Goal: Communication & Community: Answer question/provide support

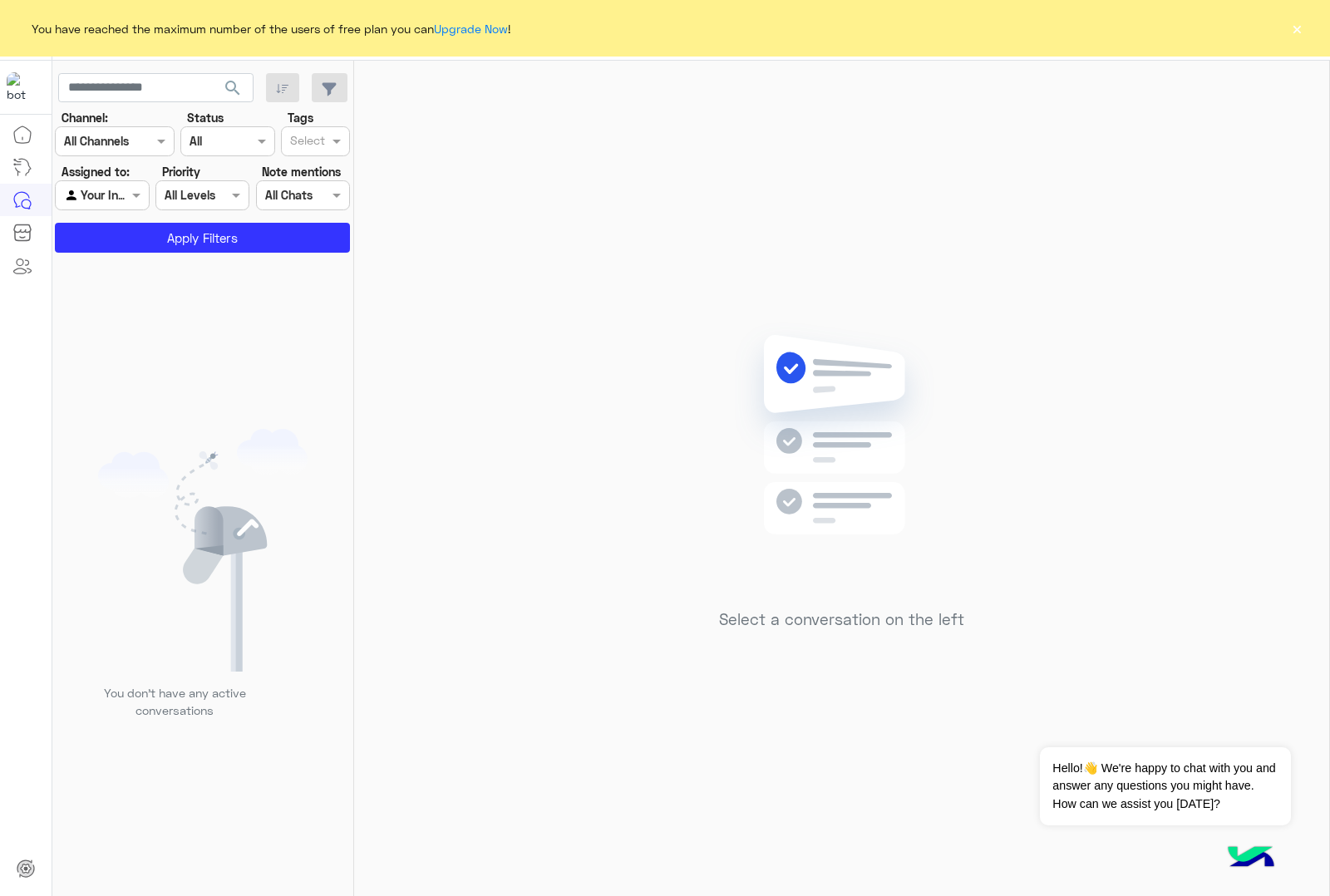
click at [1294, 28] on button "×" at bounding box center [1296, 28] width 16 height 16
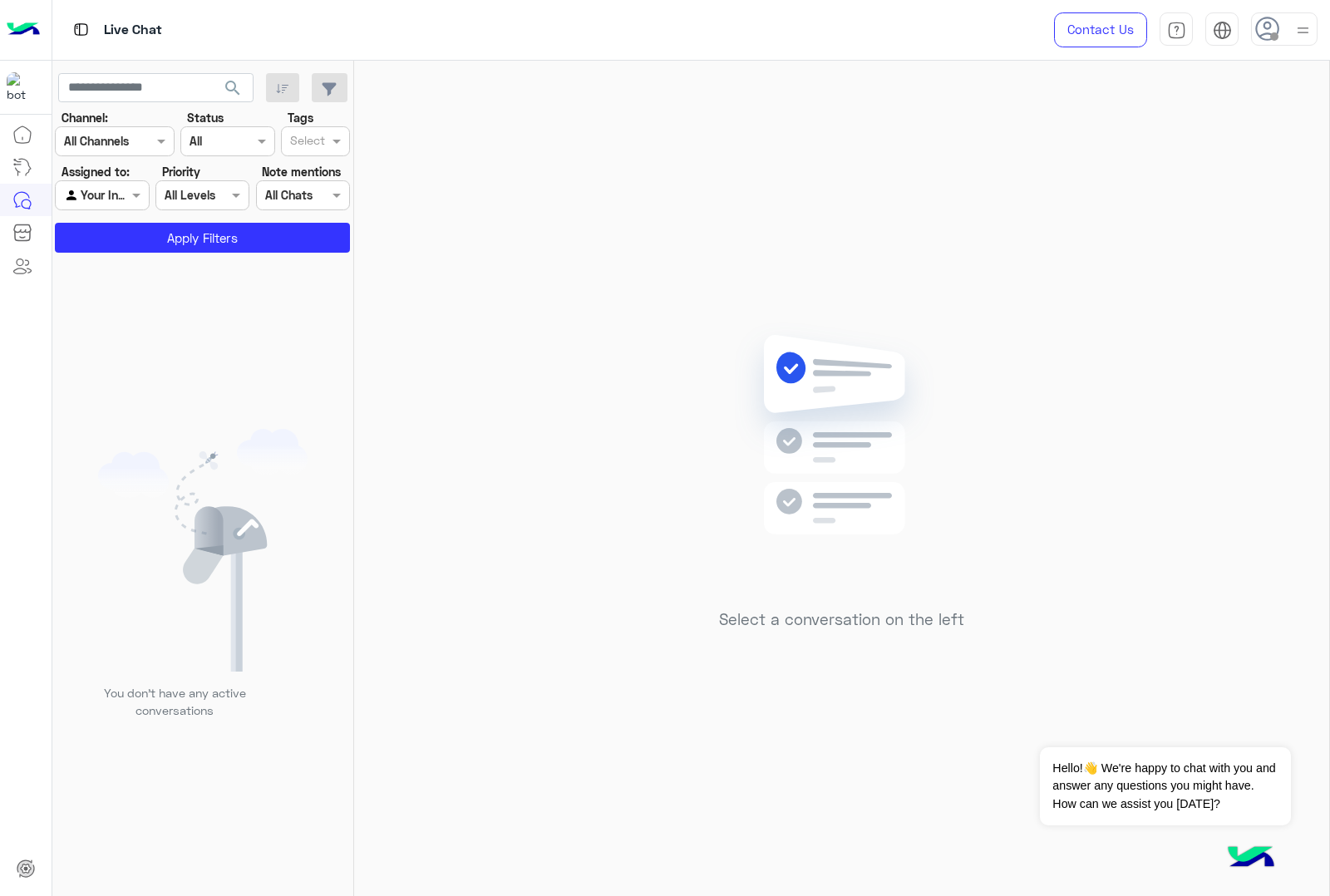
click at [1257, 34] on use at bounding box center [1267, 28] width 24 height 24
click at [922, 156] on div "Select a conversation on the left" at bounding box center [841, 481] width 975 height 841
click at [205, 230] on button "Apply Filters" at bounding box center [202, 237] width 295 height 30
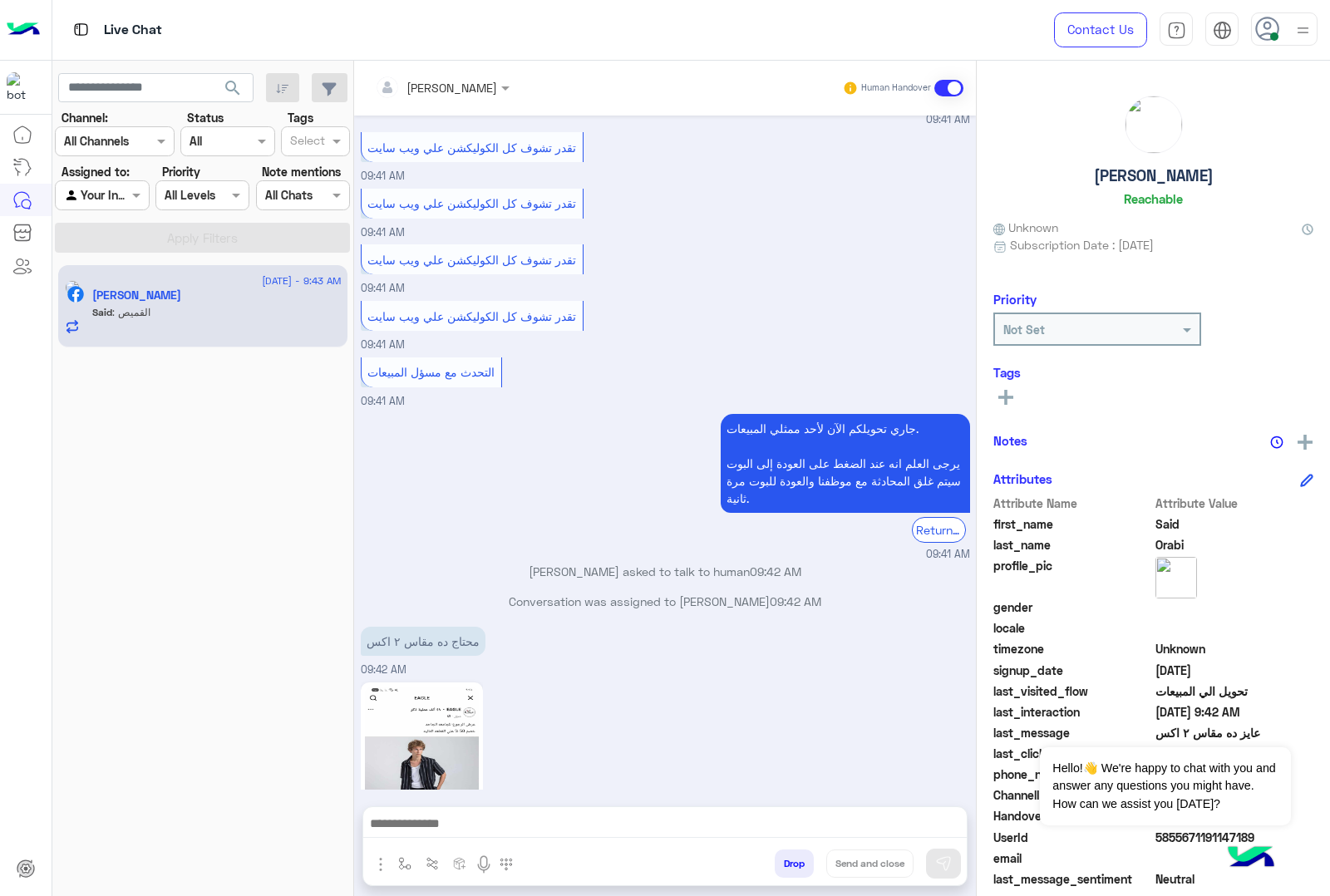
scroll to position [2885, 0]
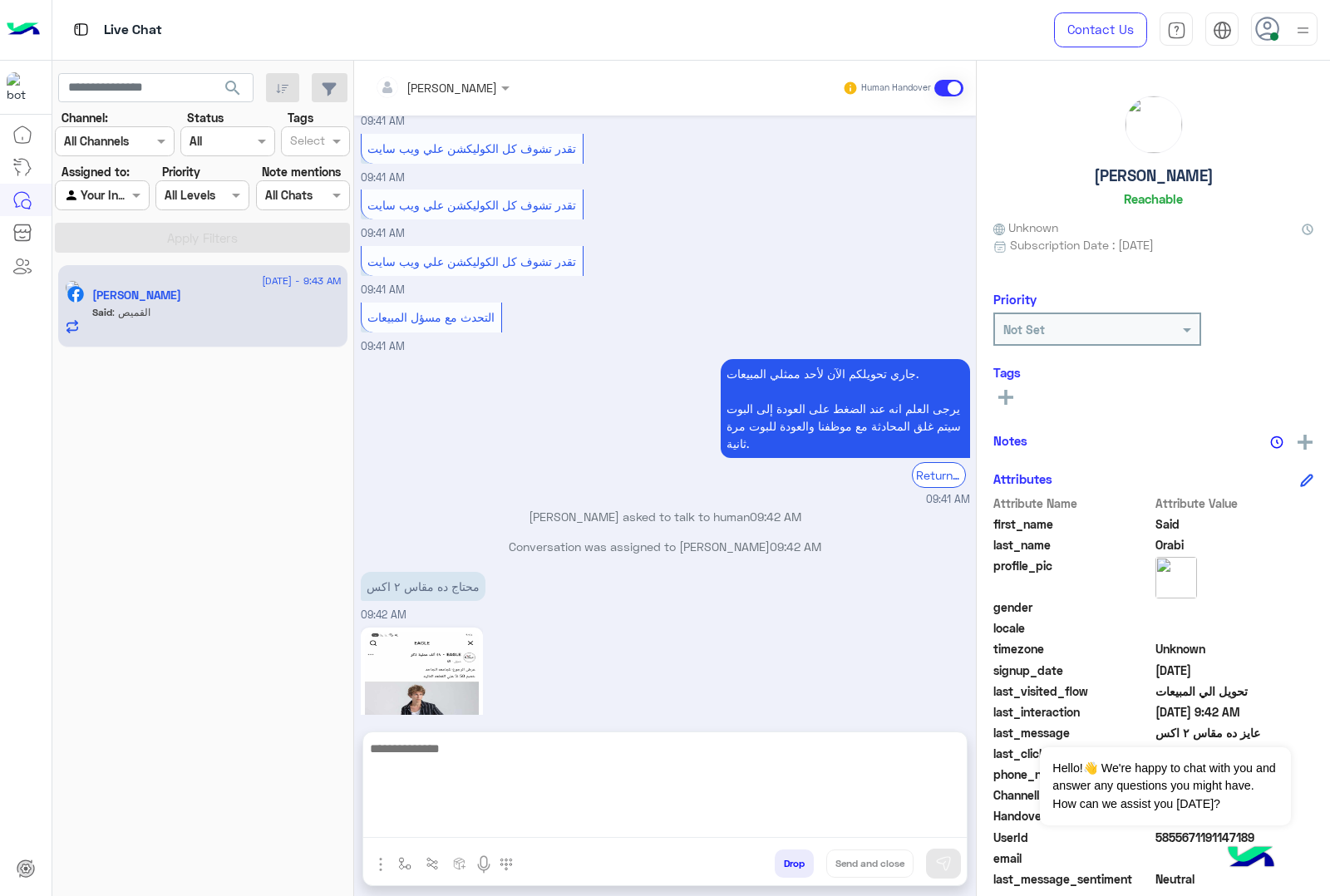
click at [509, 823] on textarea at bounding box center [665, 787] width 603 height 100
type textarea "*"
type textarea "**********"
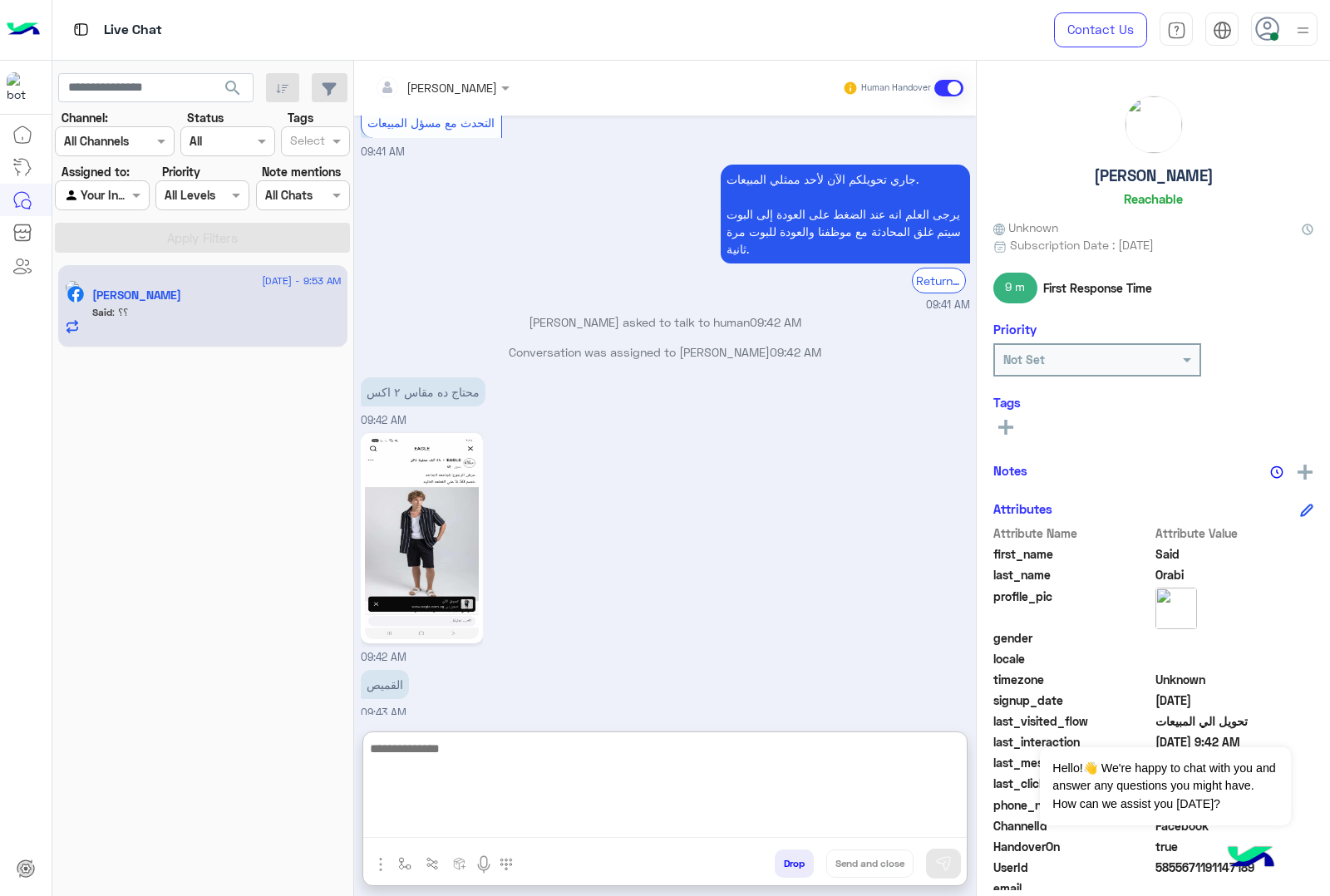
scroll to position [3134, 0]
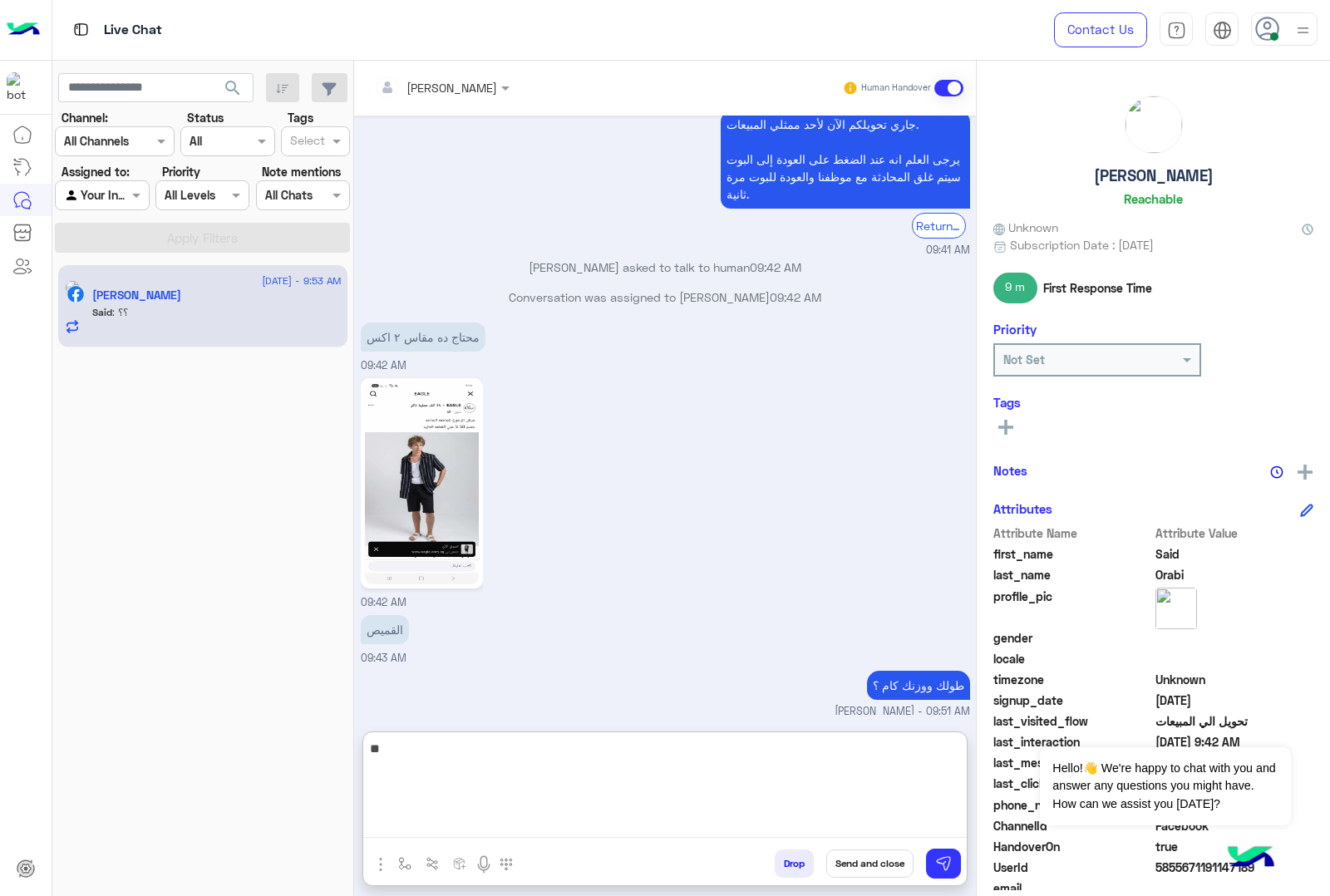
type textarea "*"
type textarea "*******"
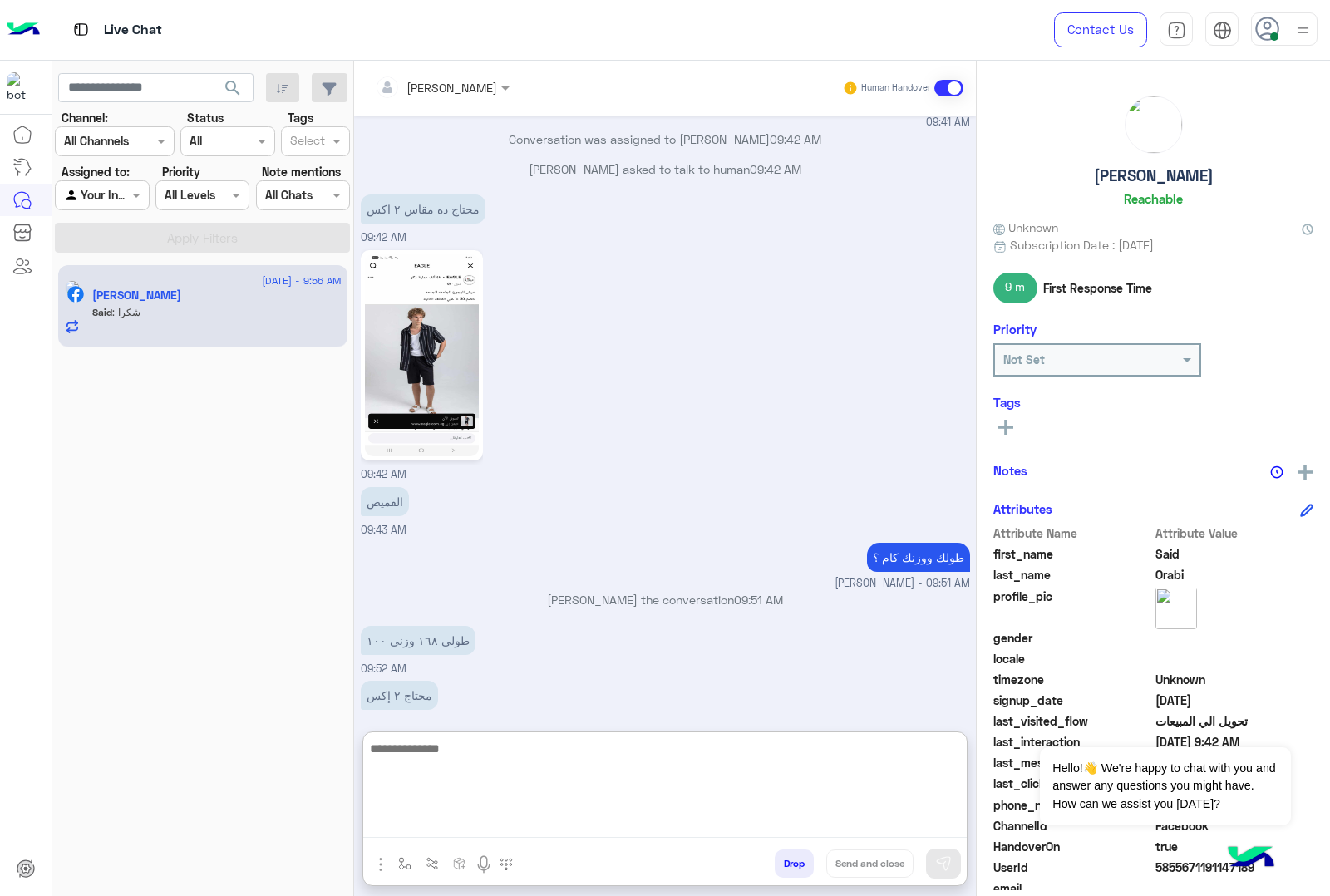
scroll to position [3317, 0]
